Goal: Navigation & Orientation: Find specific page/section

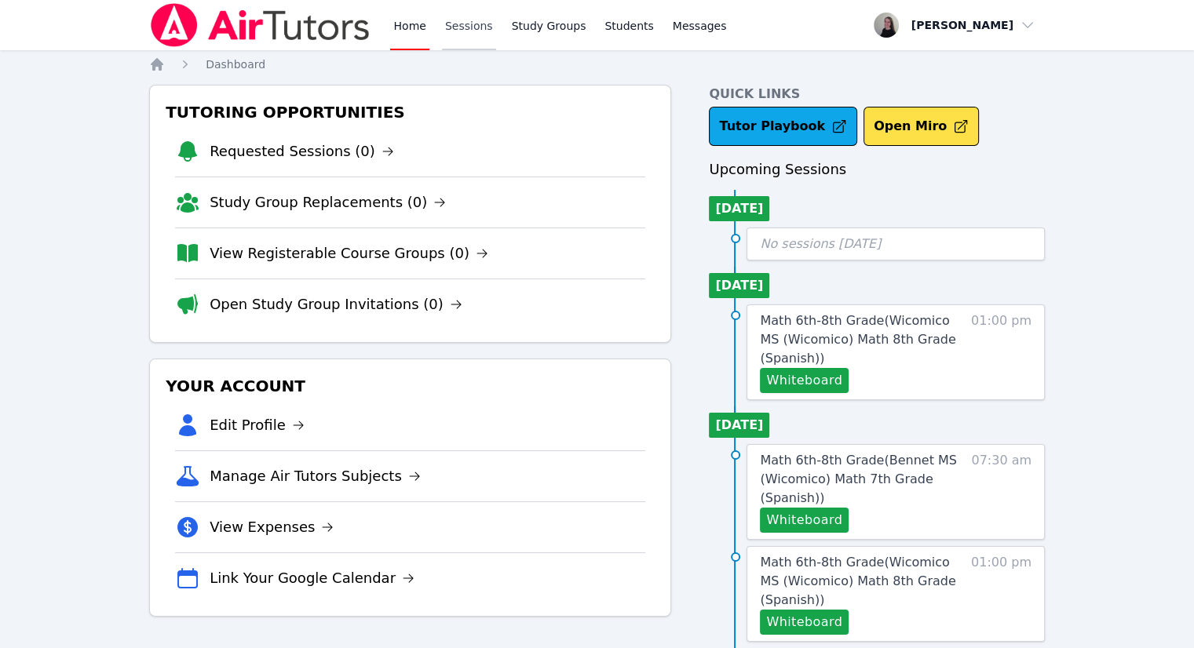
click at [461, 40] on link "Sessions" at bounding box center [469, 25] width 54 height 50
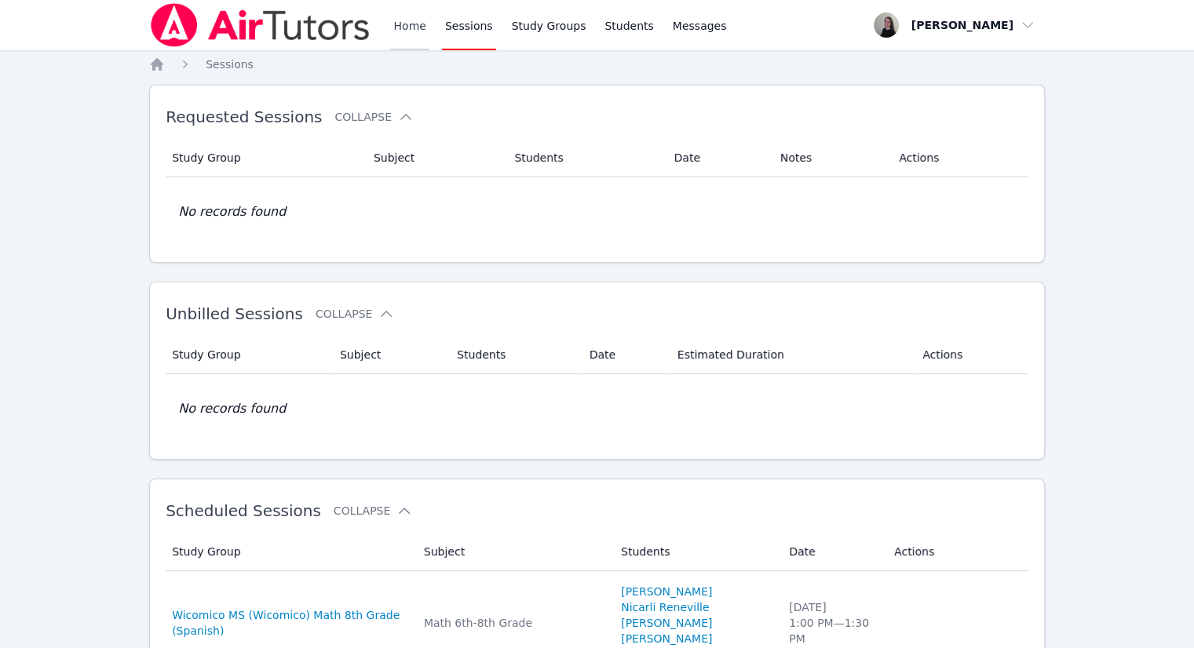
click at [421, 33] on link "Home" at bounding box center [409, 25] width 38 height 50
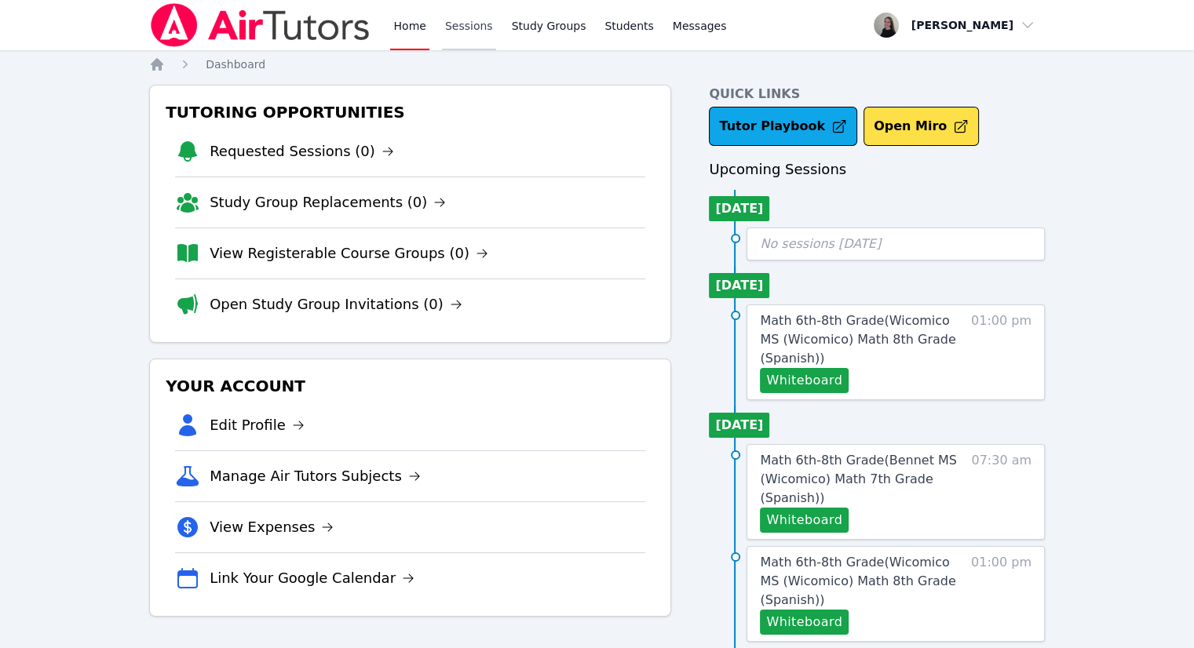
click at [445, 38] on link "Sessions" at bounding box center [469, 25] width 54 height 50
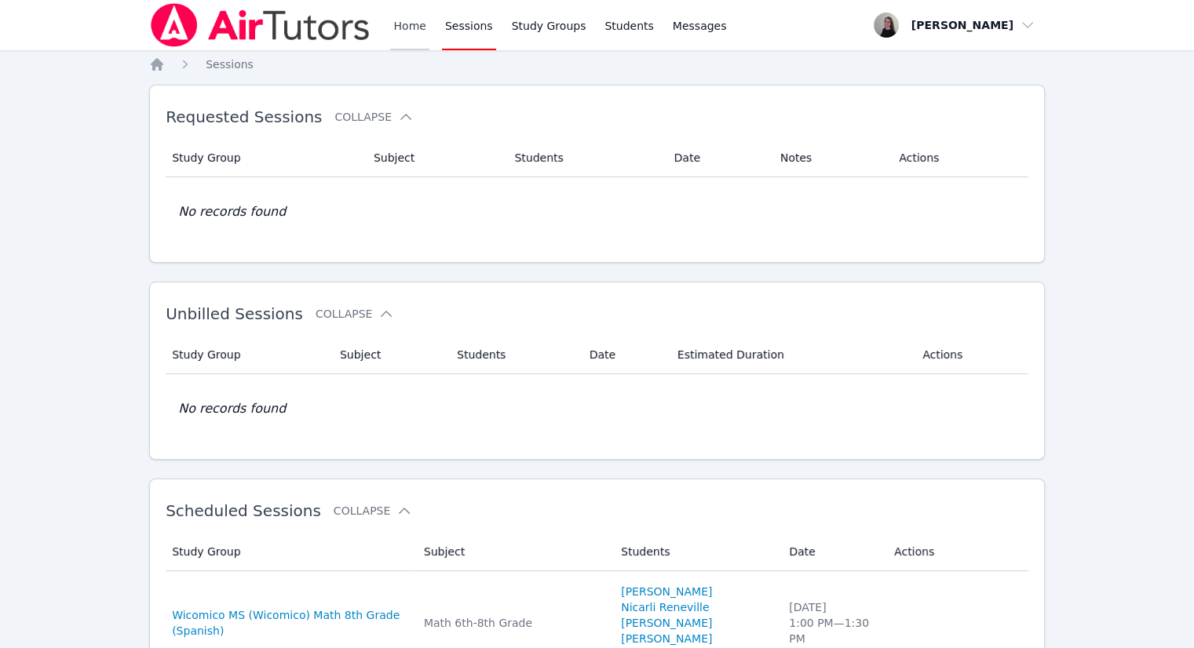
click at [414, 38] on link "Home" at bounding box center [409, 25] width 38 height 50
